Goal: Task Accomplishment & Management: Complete application form

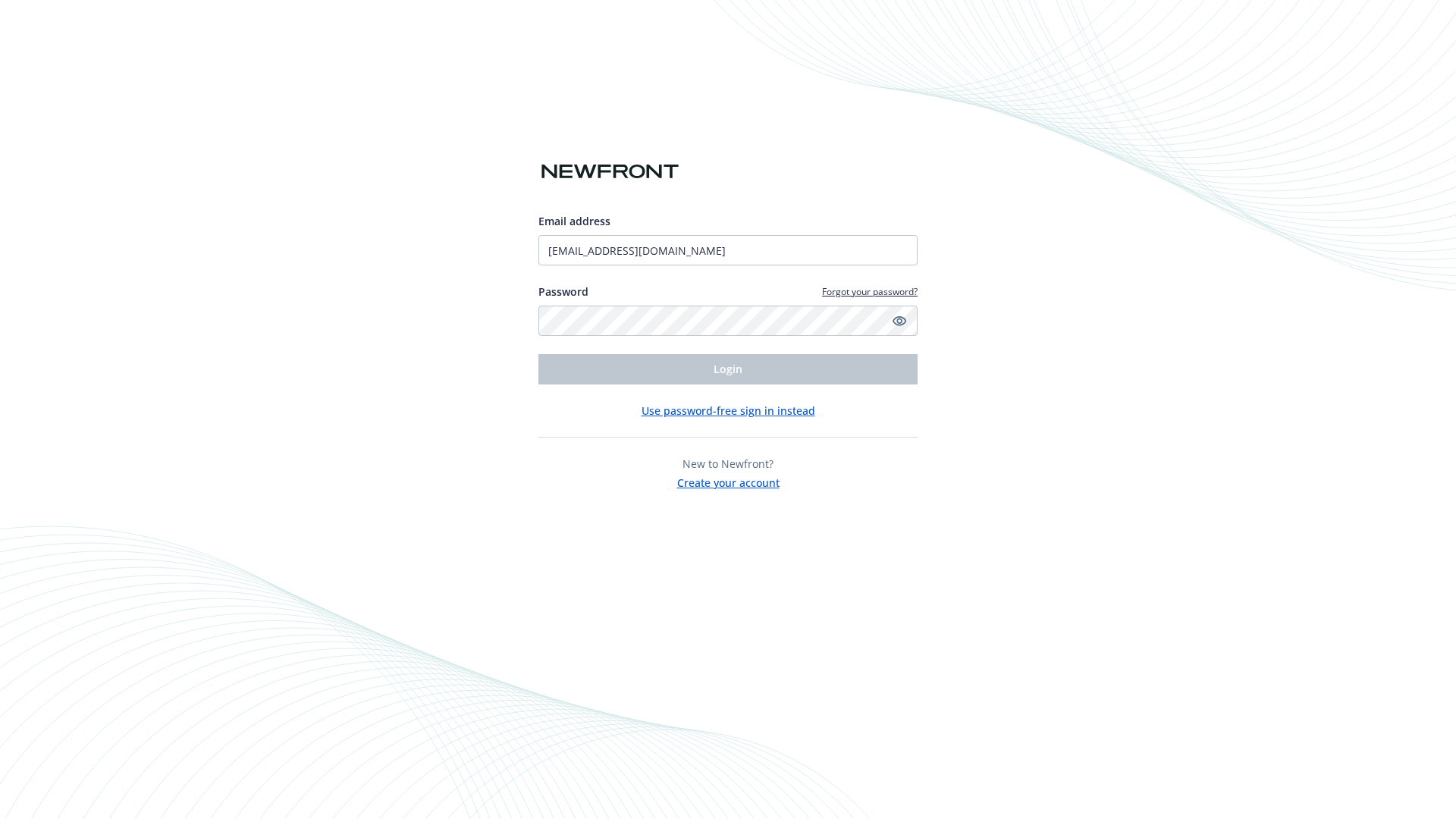
type input "[EMAIL_ADDRESS][DOMAIN_NAME]"
click at [728, 369] on span "Login" at bounding box center [728, 369] width 29 height 14
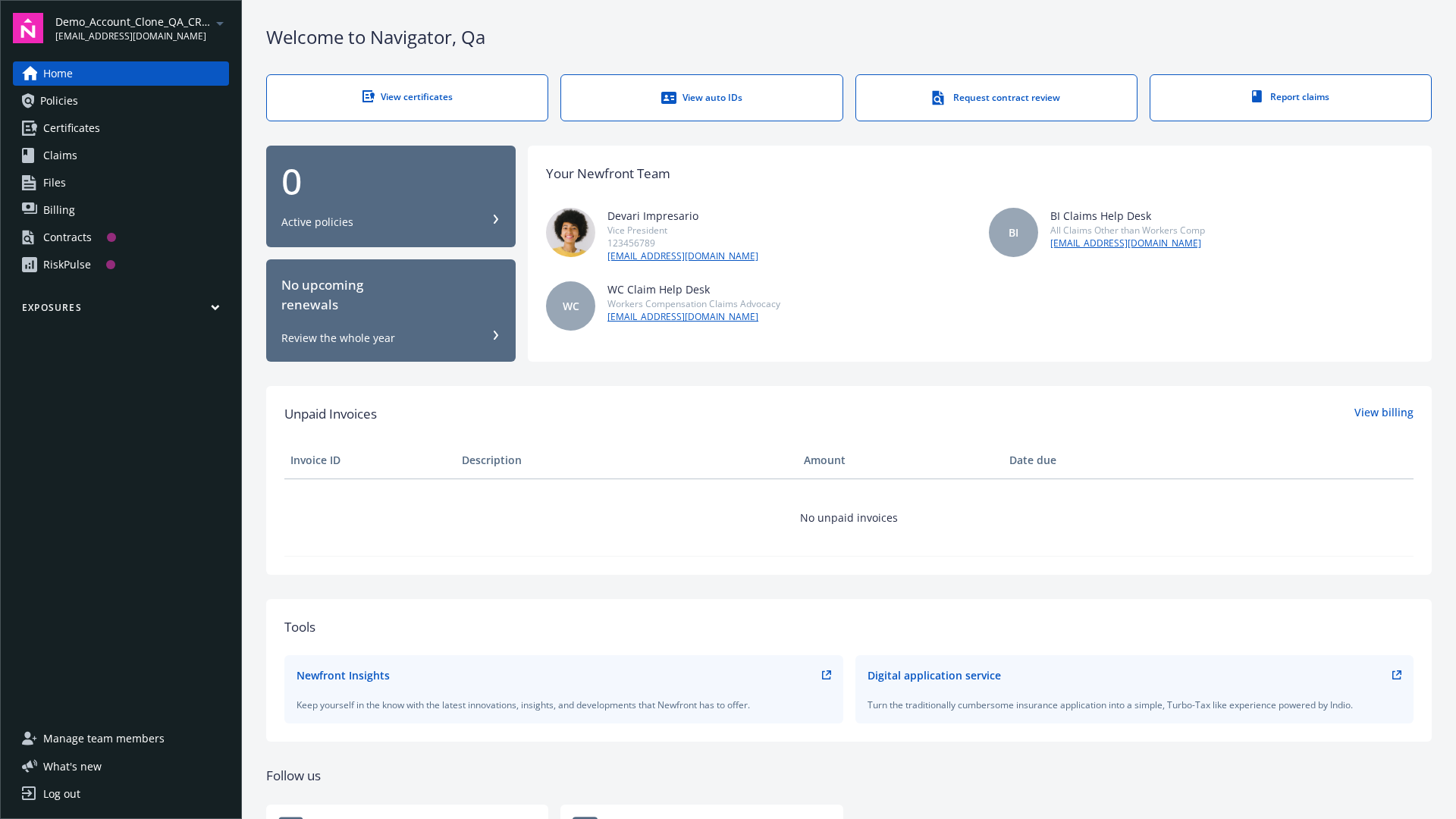
click at [141, 28] on span "Demo_Account_Clone_QA_CR_Tests_Prospect" at bounding box center [133, 21] width 155 height 16
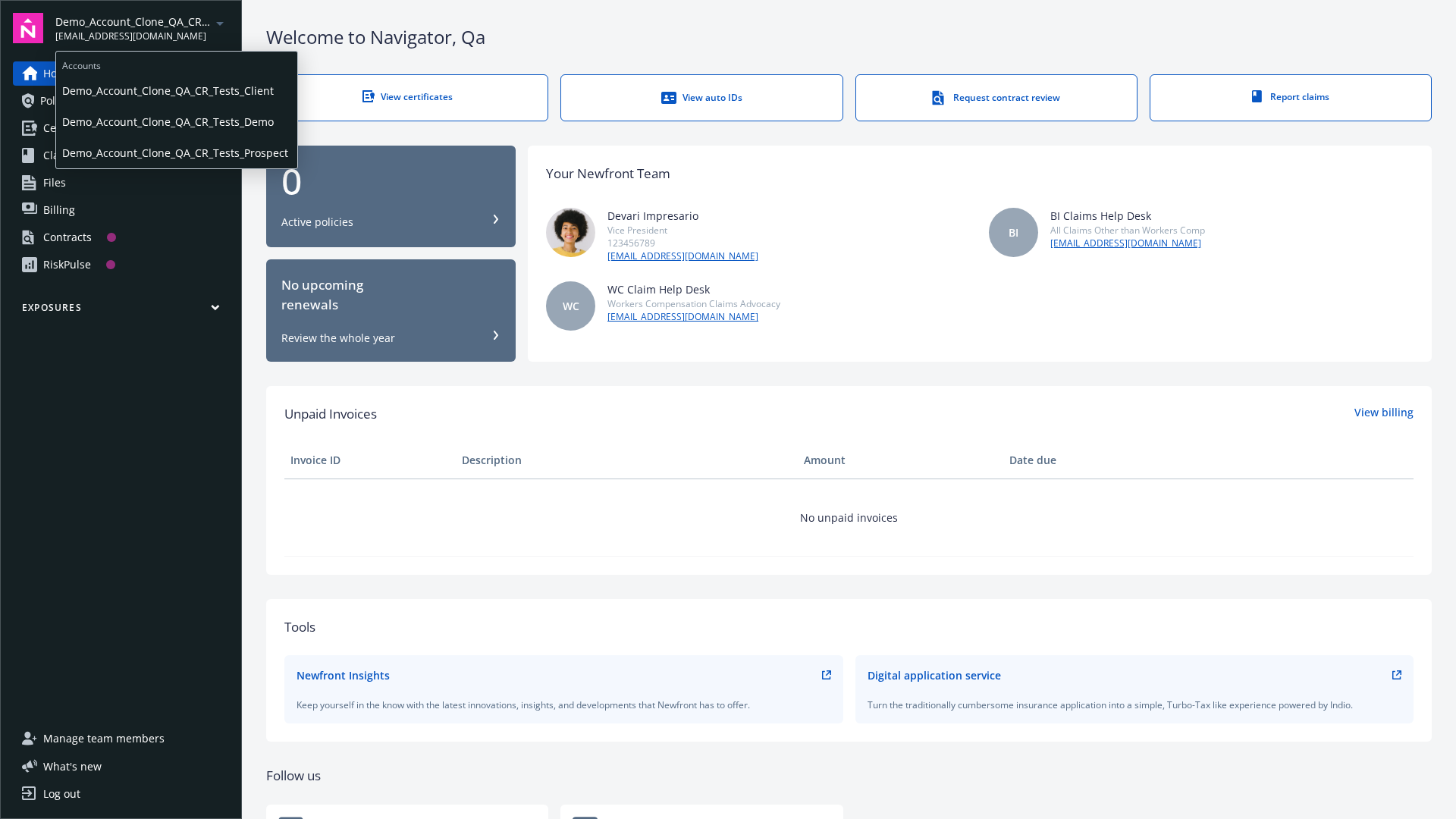
click at [175, 90] on span "Demo_Account_Clone_QA_CR_Tests_Client" at bounding box center [177, 90] width 229 height 31
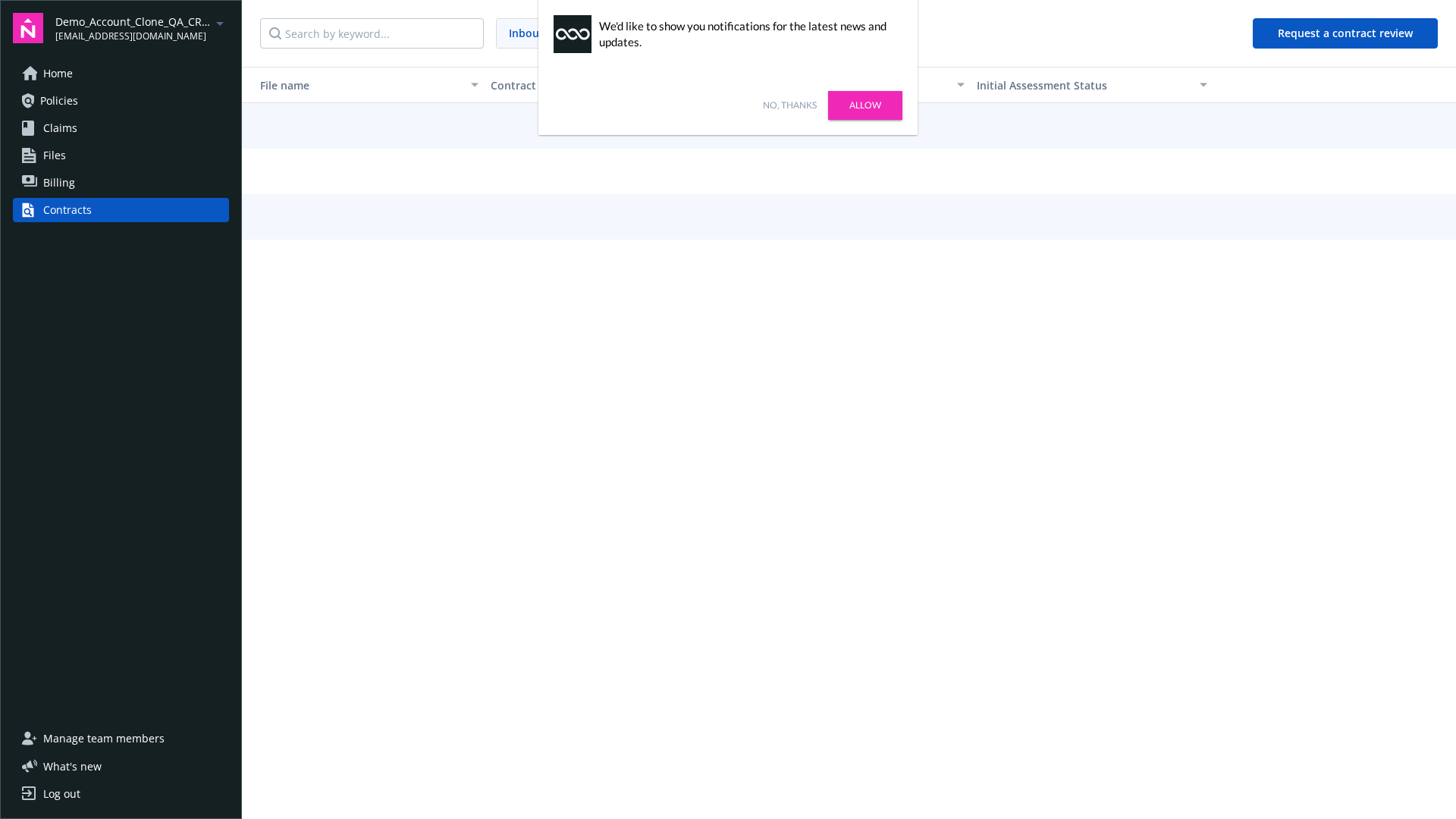
click at [790, 105] on link "No, thanks" at bounding box center [790, 105] width 54 height 14
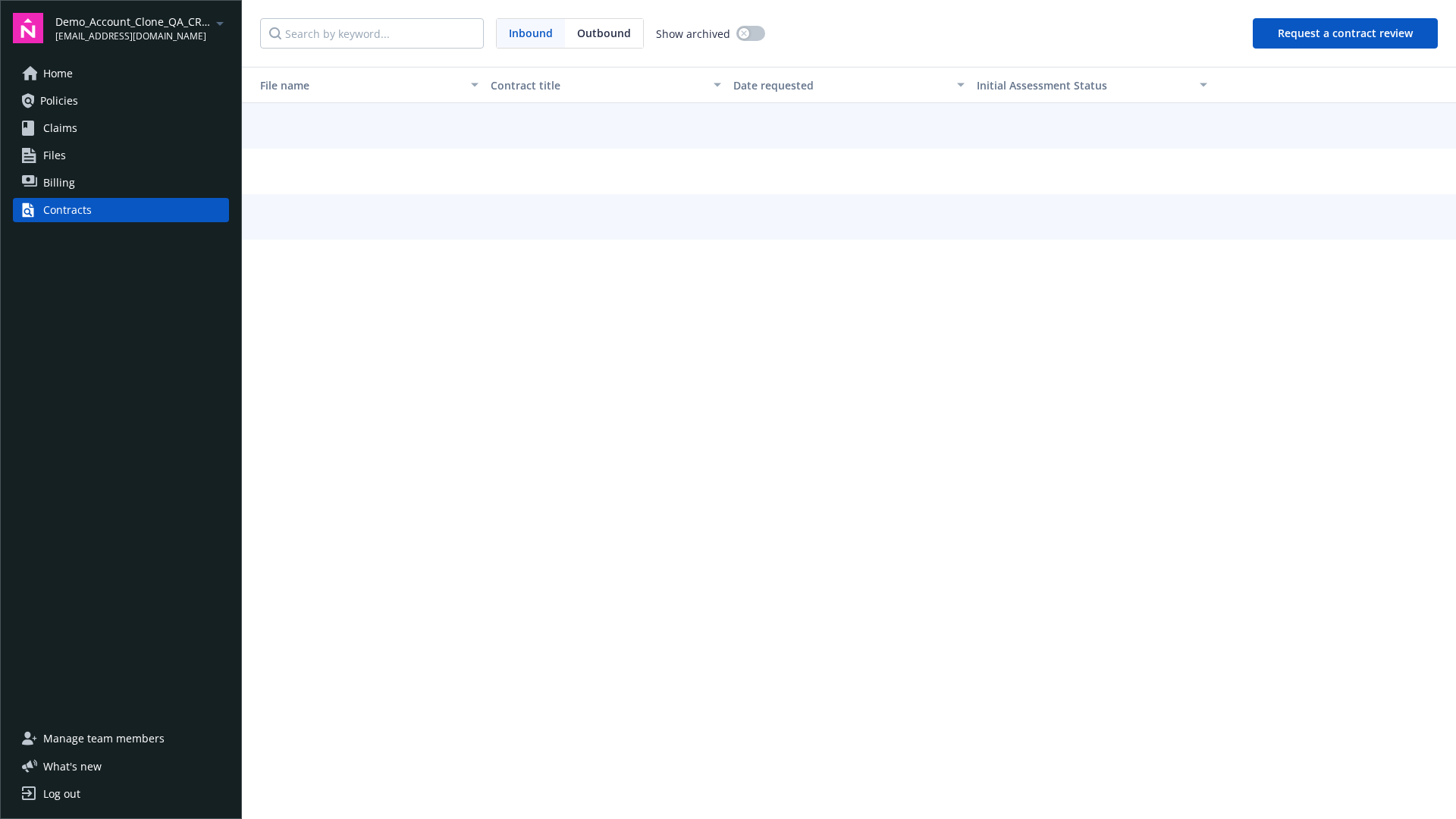
click at [1346, 34] on button "Request a contract review" at bounding box center [1345, 34] width 185 height 31
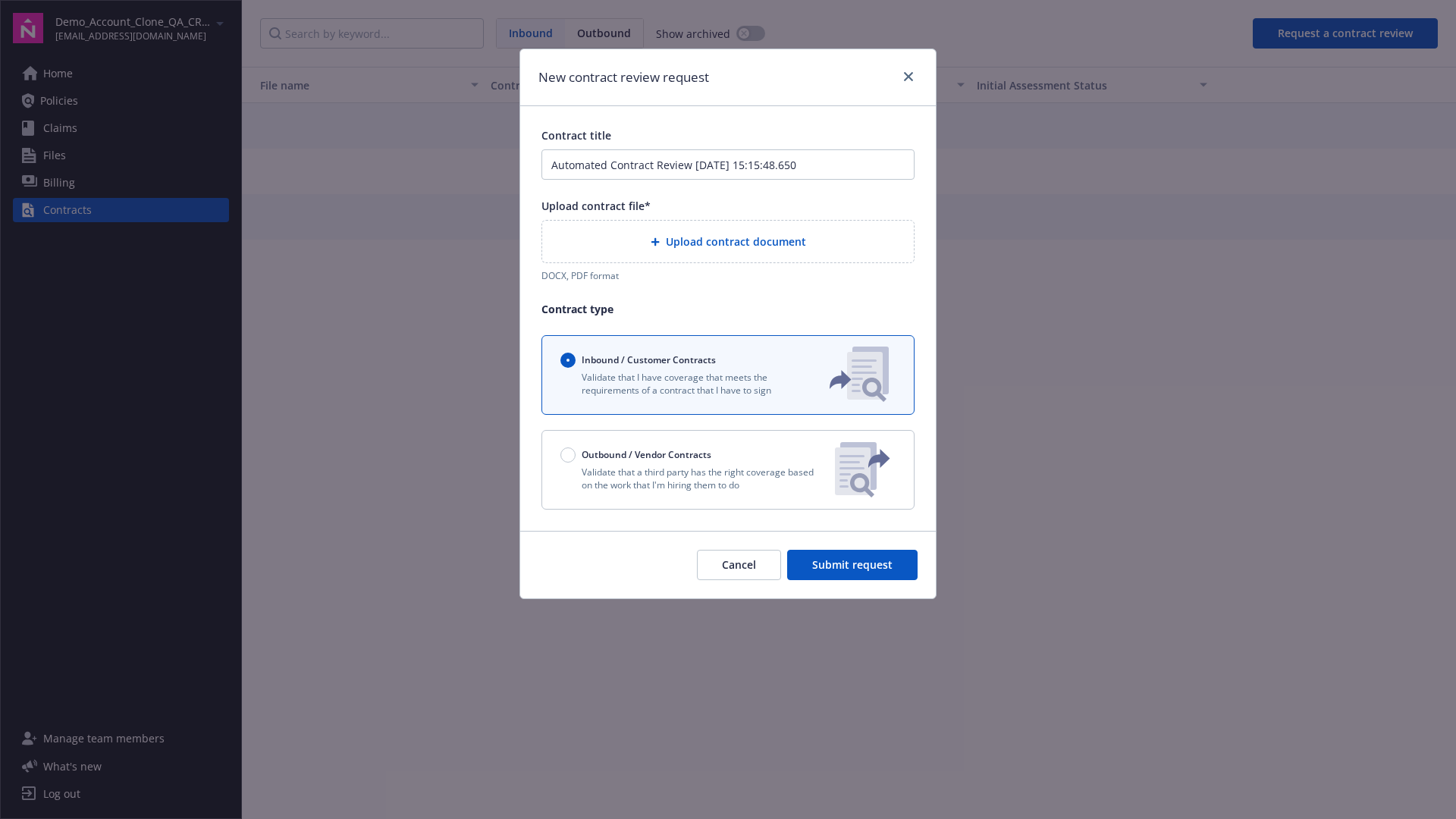
type input "Automated Contract Review [DATE] 15:15:48.650"
click at [728, 470] on p "Validate that a third party has the right coverage based on the work that I'm h…" at bounding box center [691, 478] width 262 height 26
radio input "false"
radio input "true"
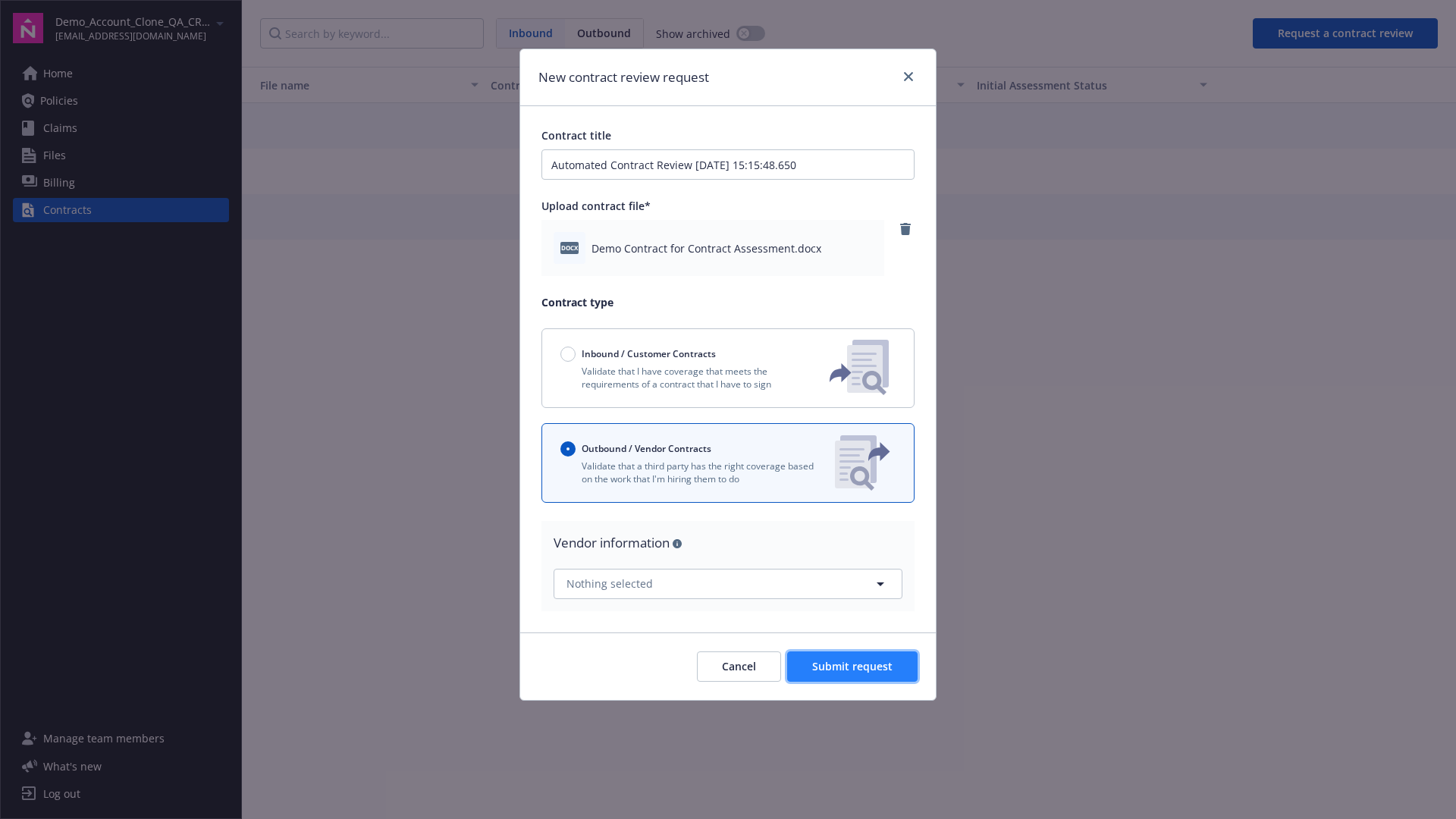
click at [853, 666] on span "Submit request" at bounding box center [852, 665] width 80 height 14
